Goal: Task Accomplishment & Management: Use online tool/utility

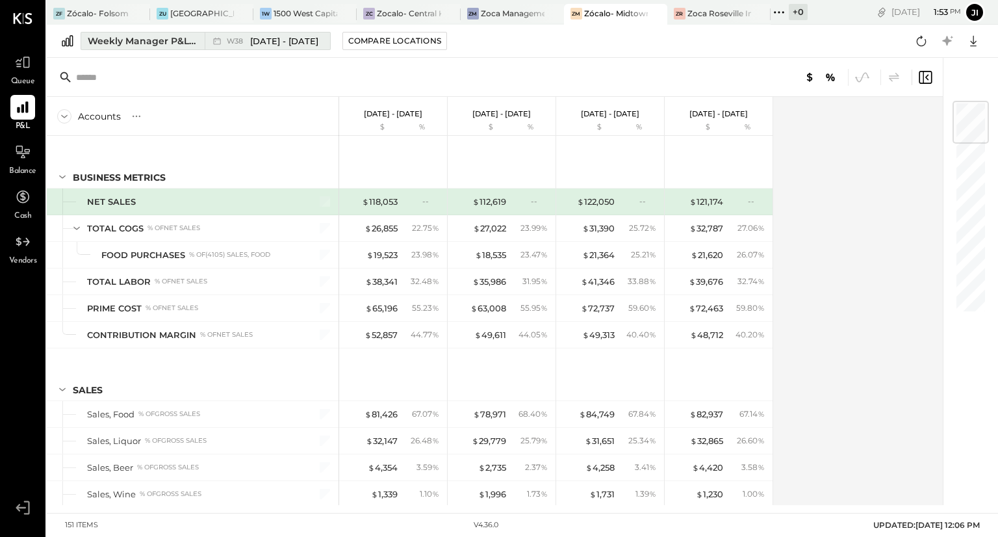
click at [277, 36] on span "[DATE] - [DATE]" at bounding box center [284, 41] width 68 height 12
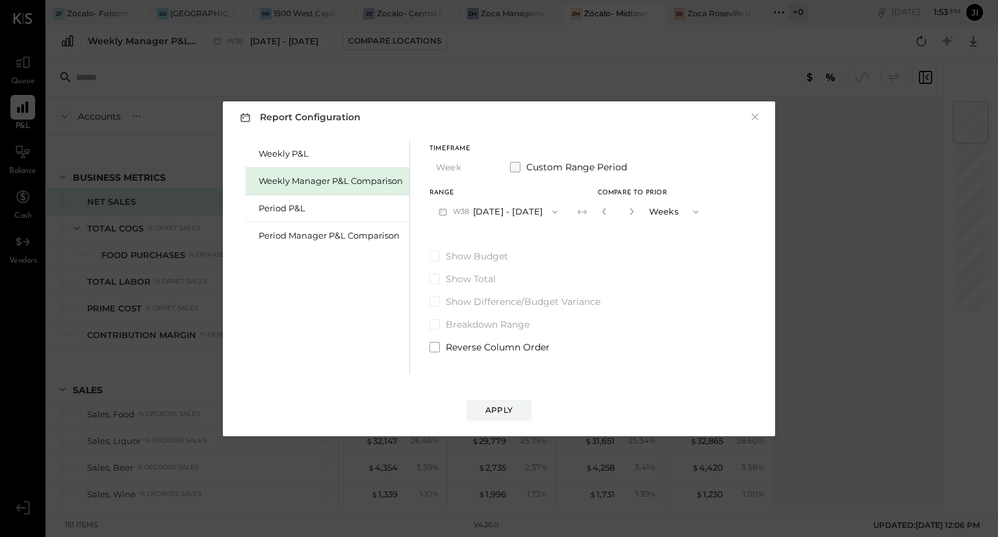
click at [548, 164] on span "Custom Range Period" at bounding box center [576, 167] width 101 height 13
click at [489, 209] on button "[DATE]" at bounding box center [468, 212] width 77 height 24
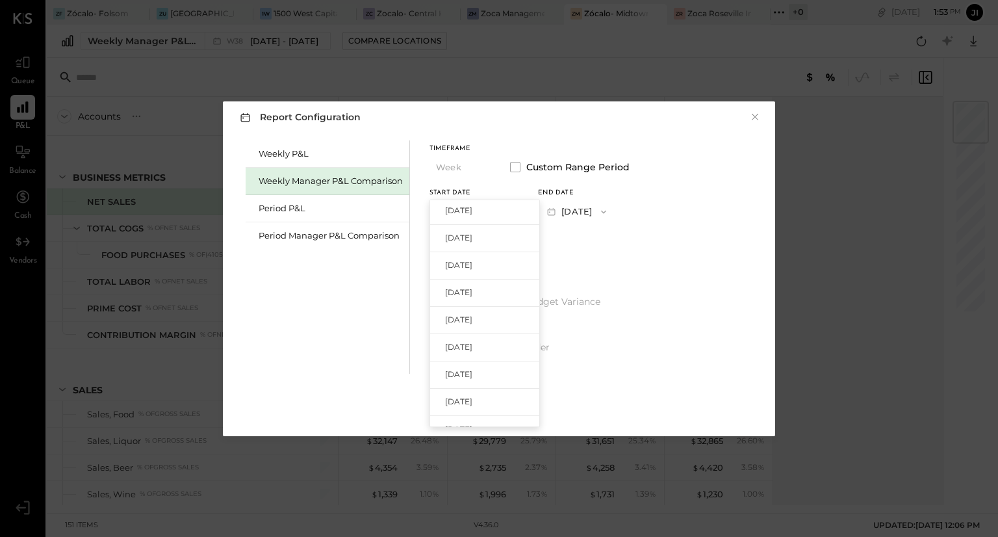
scroll to position [226, 0]
click at [465, 338] on span "[DATE]" at bounding box center [458, 341] width 27 height 11
click at [606, 209] on button "[DATE]" at bounding box center [576, 212] width 77 height 24
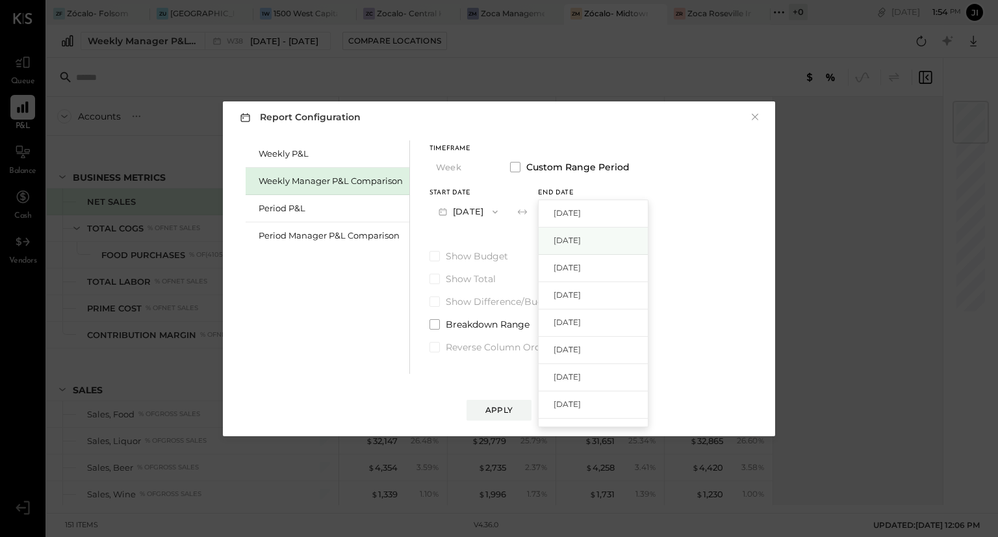
click at [581, 237] on span "[DATE]" at bounding box center [567, 240] width 27 height 11
click at [487, 408] on div "Apply" at bounding box center [498, 409] width 27 height 11
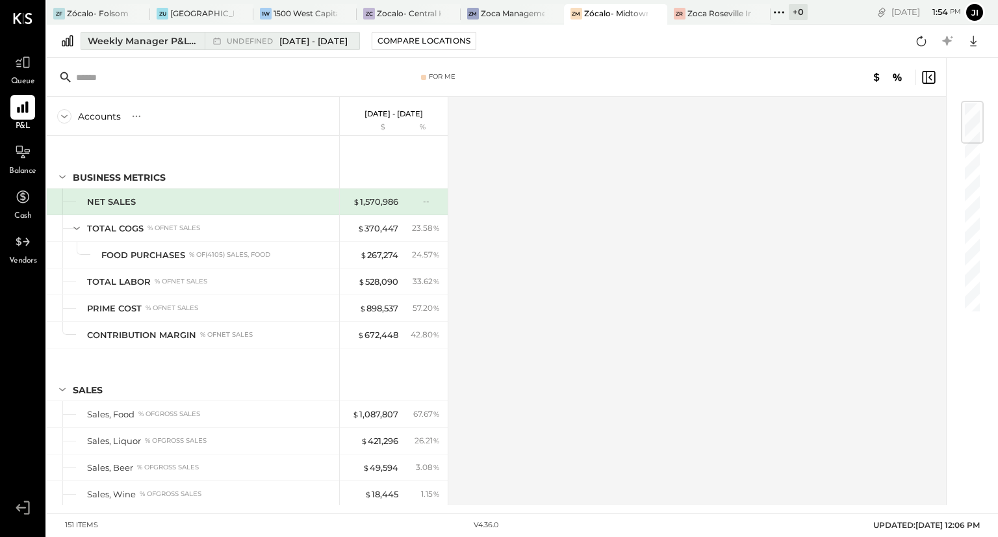
click at [287, 42] on span "[DATE] - [DATE]" at bounding box center [313, 41] width 68 height 12
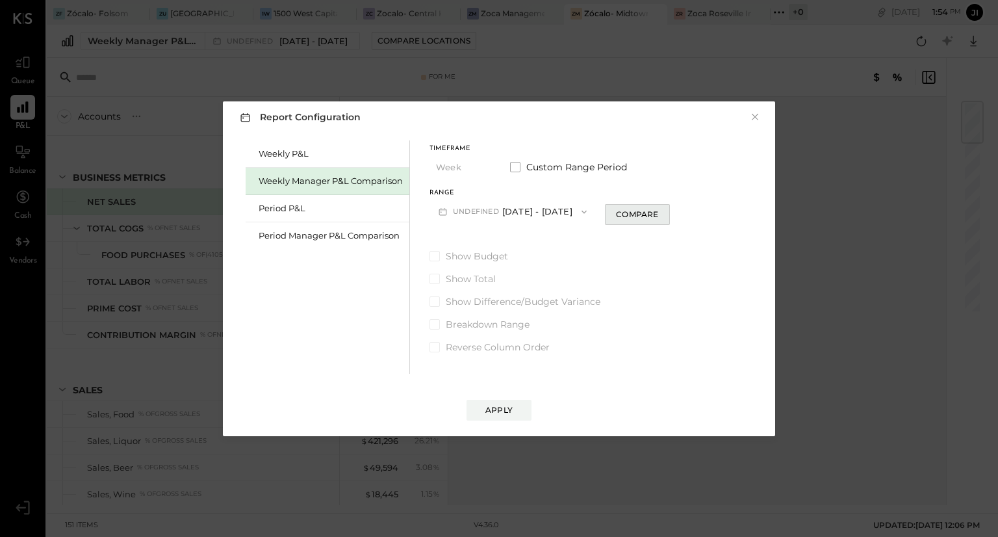
click at [658, 210] on div "Compare" at bounding box center [637, 214] width 42 height 11
click at [721, 216] on button "Weeks" at bounding box center [704, 212] width 65 height 24
click at [704, 237] on span "Years" at bounding box center [692, 234] width 21 height 8
click at [443, 305] on label "Show Difference/Budget Variance" at bounding box center [583, 301] width 307 height 13
click at [502, 406] on div "Apply" at bounding box center [498, 409] width 27 height 11
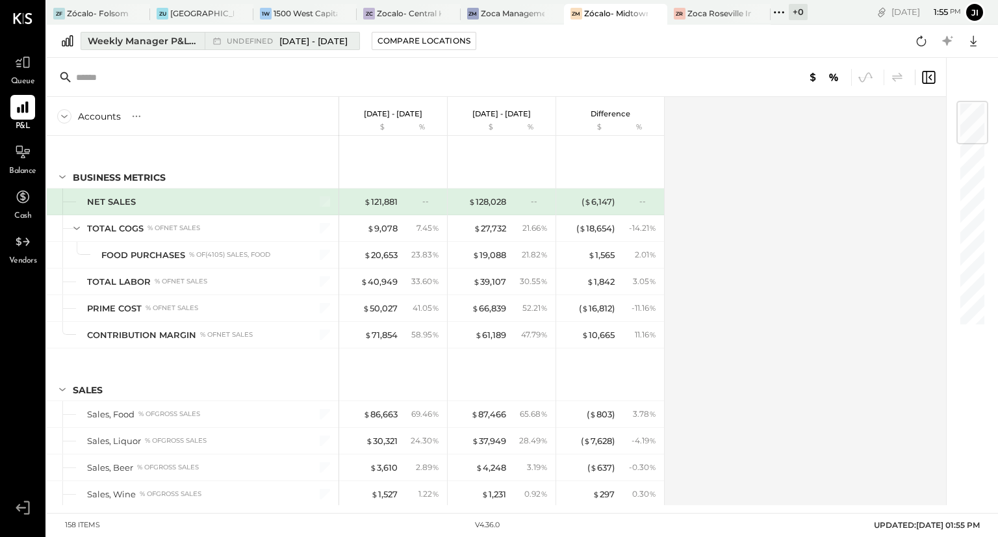
click at [329, 45] on span "[DATE] - [DATE]" at bounding box center [313, 41] width 68 height 12
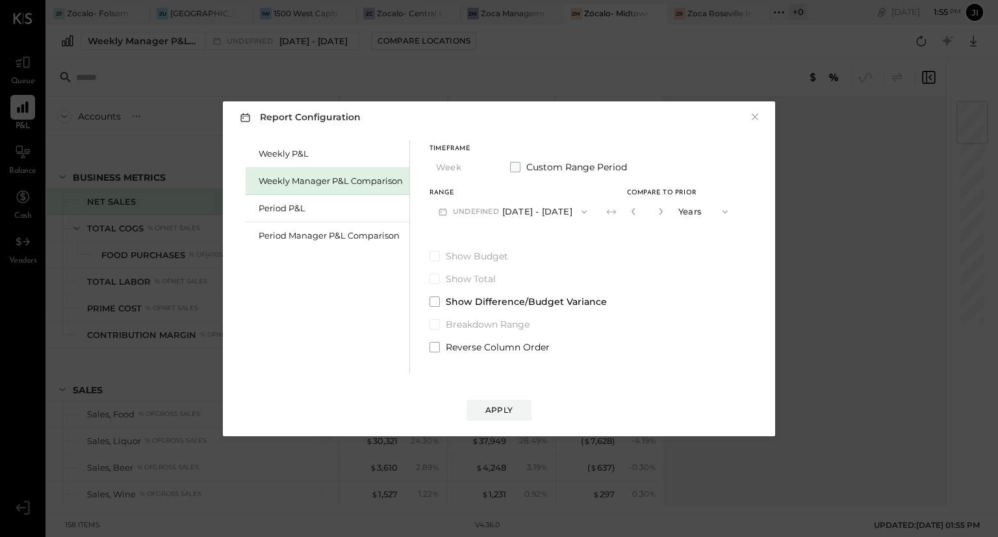
click at [516, 164] on span at bounding box center [515, 167] width 10 height 10
click at [686, 280] on div "Weekly P&L Weekly Manager P&L Comparison Period P&L Period Manager P&L Comparis…" at bounding box center [499, 255] width 526 height 237
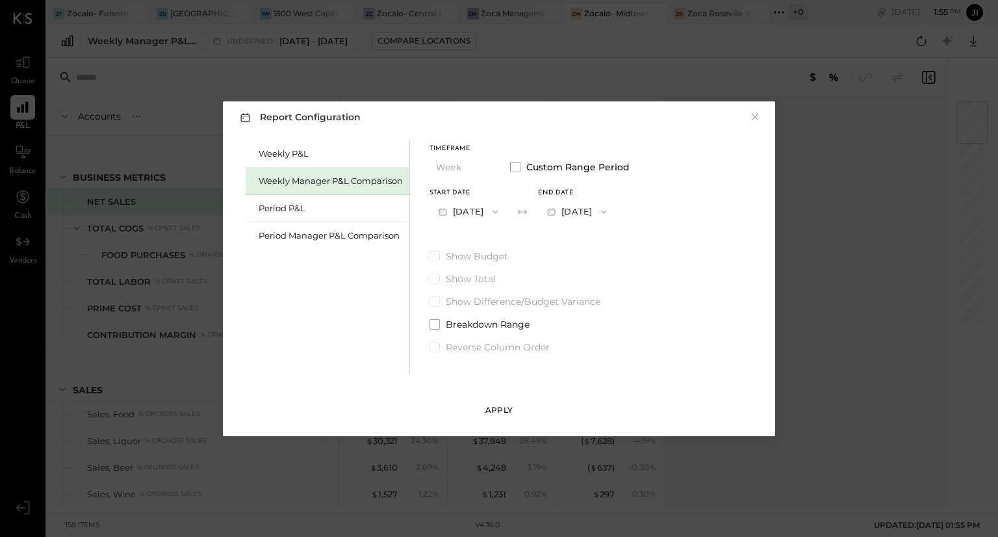
click at [502, 411] on div "Apply" at bounding box center [498, 409] width 27 height 11
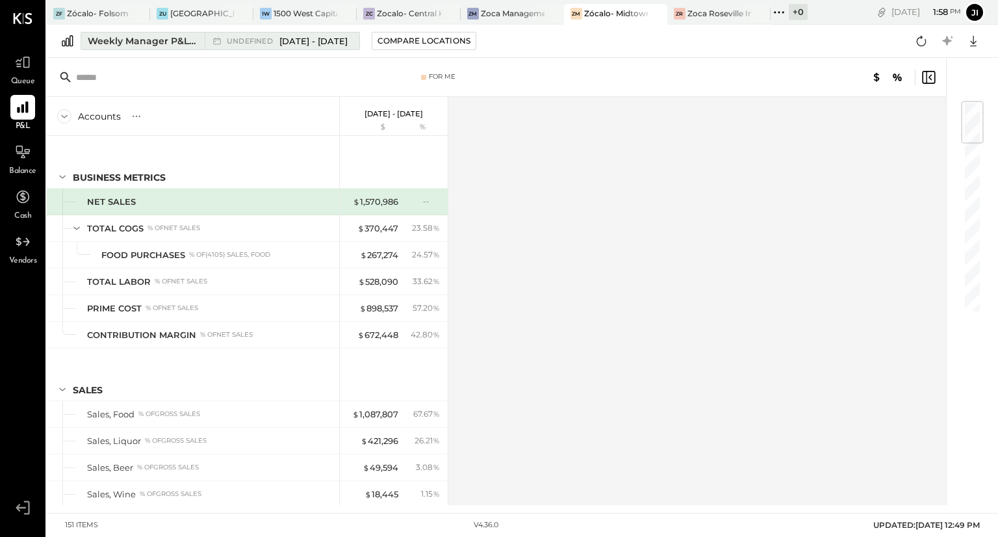
click at [283, 40] on span "[DATE] - [DATE]" at bounding box center [313, 41] width 68 height 12
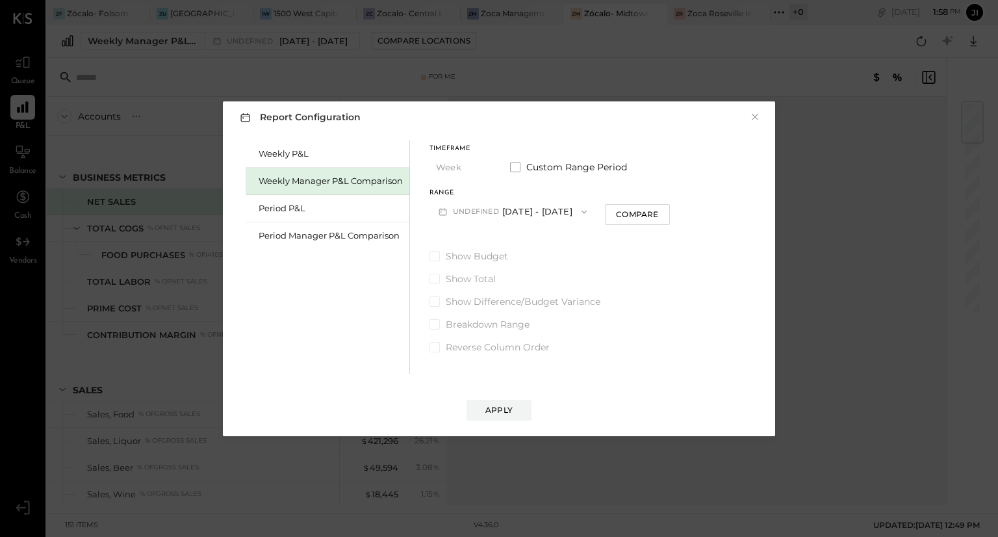
click at [342, 178] on div "Weekly Manager P&L Comparison" at bounding box center [331, 181] width 144 height 12
click at [502, 207] on button "W39 [DATE] - [DATE]" at bounding box center [498, 212] width 137 height 24
click at [317, 236] on div "Period Manager P&L Comparison" at bounding box center [331, 235] width 144 height 12
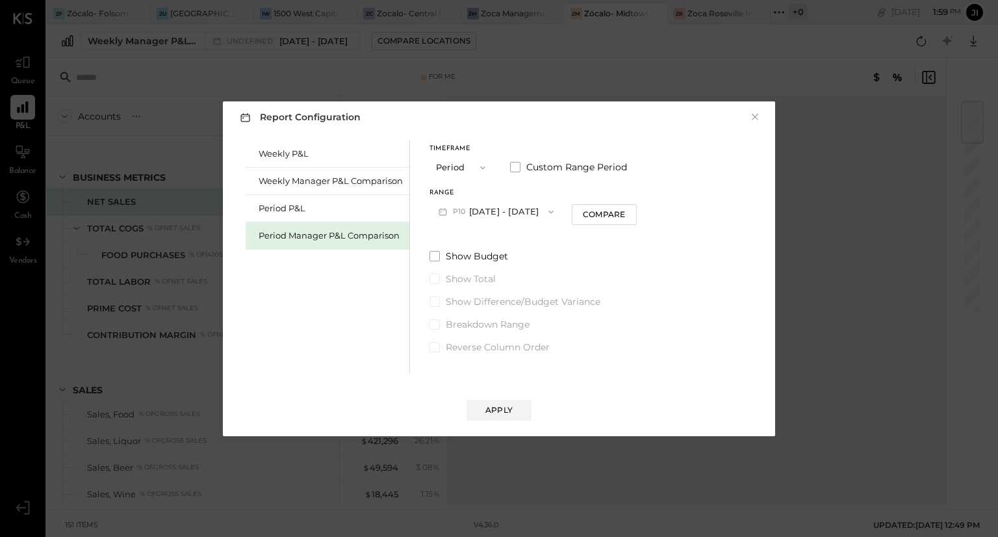
click at [492, 206] on button "P10 [DATE] - [DATE]" at bounding box center [496, 212] width 133 height 24
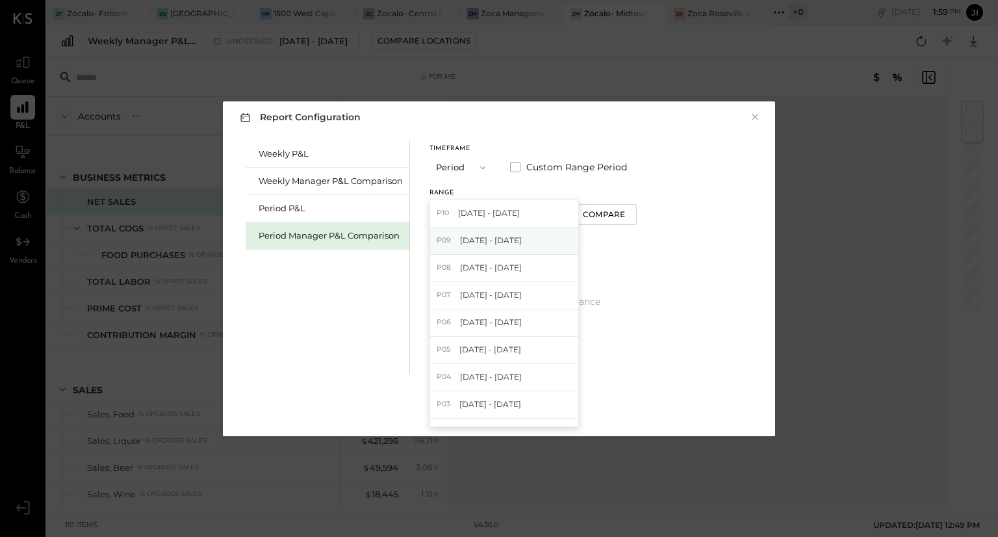
click at [489, 241] on span "[DATE] - [DATE]" at bounding box center [491, 240] width 62 height 11
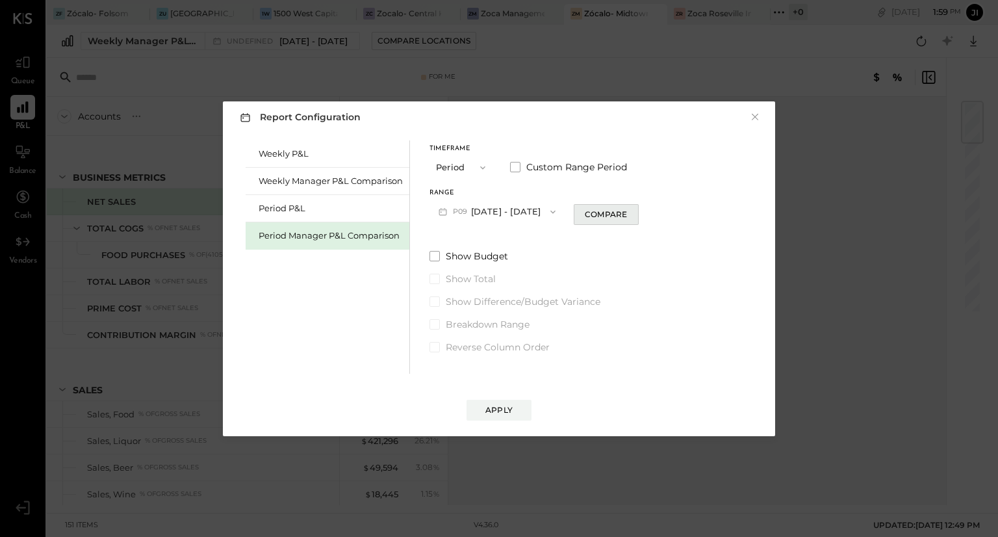
click at [610, 209] on div "Compare" at bounding box center [606, 214] width 42 height 11
click at [635, 216] on button "button" at bounding box center [629, 211] width 10 height 14
type input "*"
click at [493, 253] on span "Show Budget" at bounding box center [477, 256] width 62 height 13
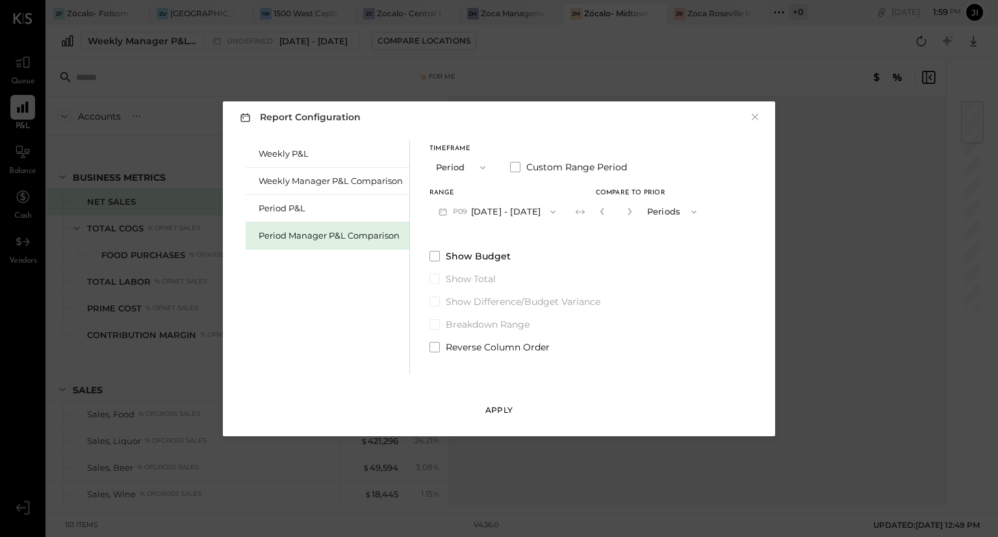
click at [489, 409] on div "Apply" at bounding box center [498, 409] width 27 height 11
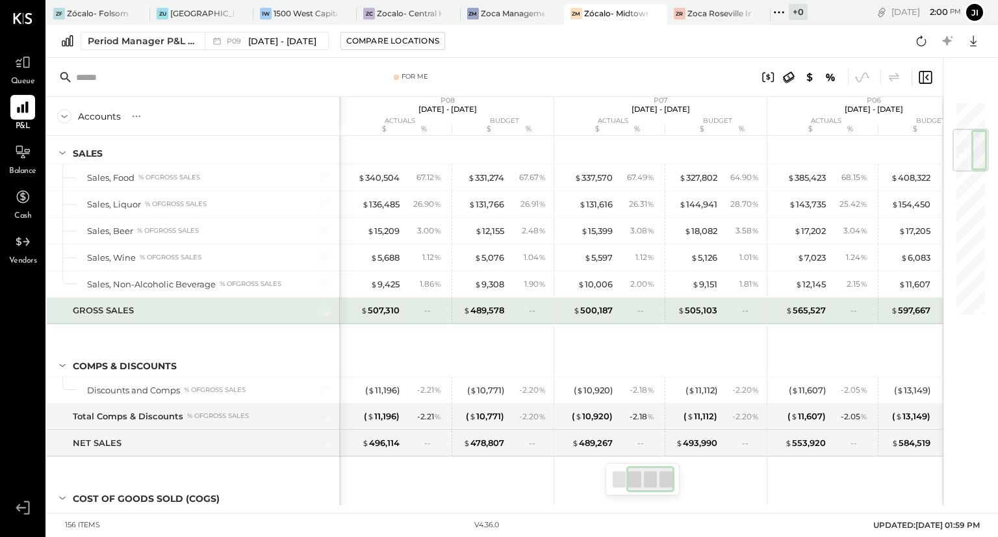
scroll to position [0, 212]
